Goal: Task Accomplishment & Management: Use online tool/utility

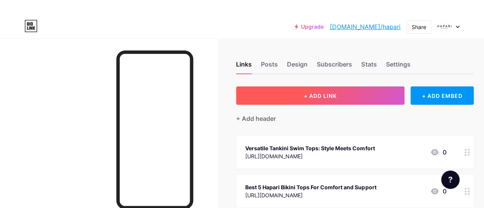
click at [374, 91] on button "+ ADD LINK" at bounding box center [320, 96] width 168 height 18
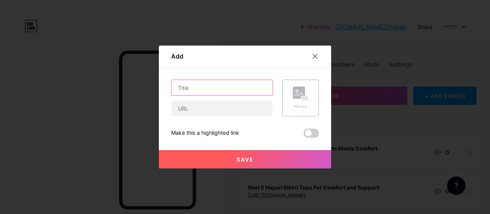
click at [201, 95] on input "text" at bounding box center [222, 87] width 101 height 15
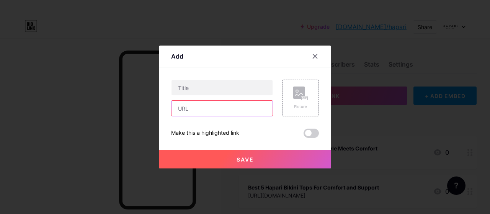
click at [215, 113] on input "text" at bounding box center [222, 108] width 101 height 15
paste input "[URL][DOMAIN_NAME] [URL][DOMAIN_NAME]"
type input "[URL][DOMAIN_NAME] [URL][DOMAIN_NAME]"
drag, startPoint x: 270, startPoint y: 113, endPoint x: 88, endPoint y: 114, distance: 181.1
click at [88, 114] on div "Add Content YouTube Play YouTube video without leaving your page. ADD Vimeo Pla…" at bounding box center [245, 107] width 490 height 214
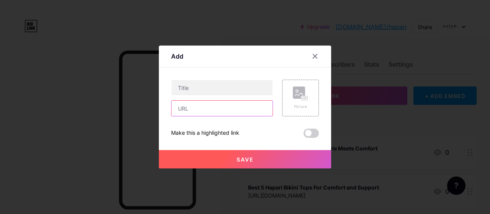
click at [221, 108] on input "text" at bounding box center [222, 108] width 101 height 15
paste input "[URL][EMAIL_ADDRESS][DOMAIN_NAME][DOMAIN_NAME]"
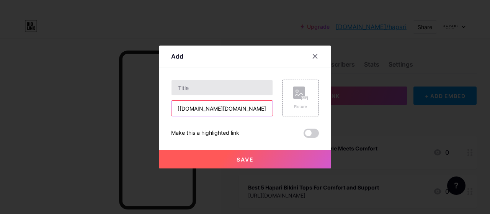
type input "[URL][EMAIL_ADDRESS][DOMAIN_NAME][DOMAIN_NAME]"
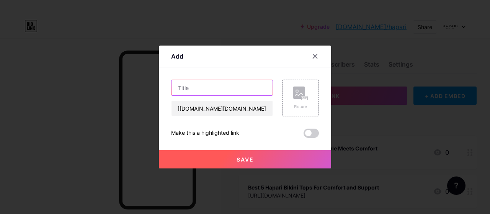
scroll to position [0, 0]
click at [217, 92] on input "text" at bounding box center [222, 87] width 101 height 15
paste input "Best High Neck Bikini Tops and Full Coverage Bottoms 2025"
type input "Best High Neck Bikini Tops and Full Coverage Bottoms 2025"
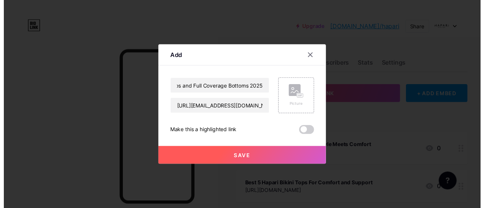
scroll to position [0, 0]
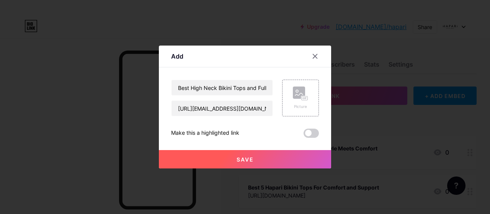
click at [311, 133] on span at bounding box center [311, 133] width 15 height 9
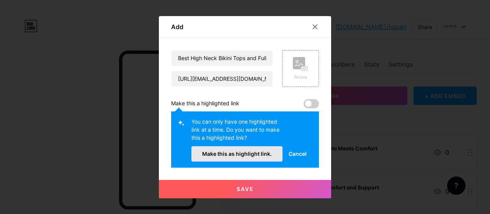
click at [265, 149] on button "Make this as highlight link." at bounding box center [236, 153] width 91 height 15
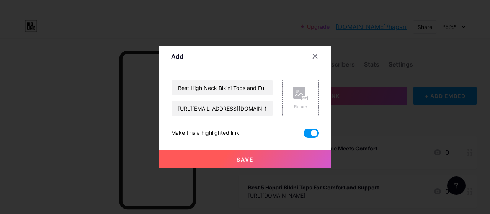
click at [249, 155] on button "Save" at bounding box center [245, 159] width 172 height 18
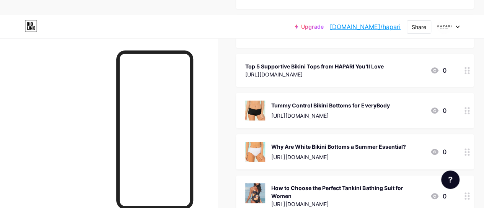
scroll to position [230, 0]
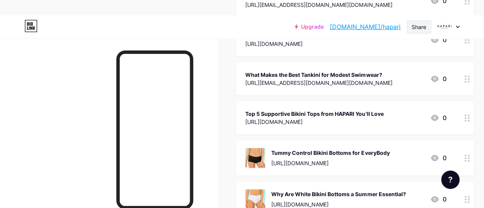
click at [418, 29] on div "Share" at bounding box center [419, 27] width 15 height 8
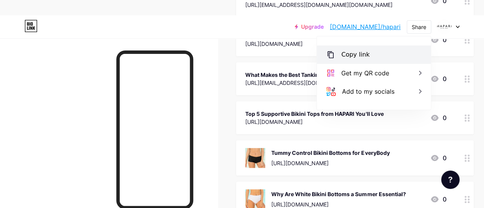
click at [354, 54] on div "Copy link" at bounding box center [355, 54] width 28 height 9
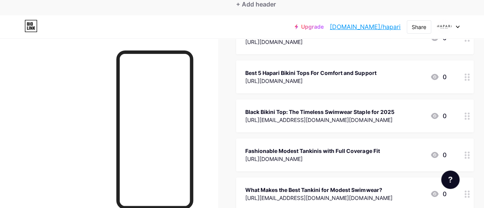
scroll to position [115, 0]
click at [470, 118] on circle at bounding box center [469, 119] width 2 height 2
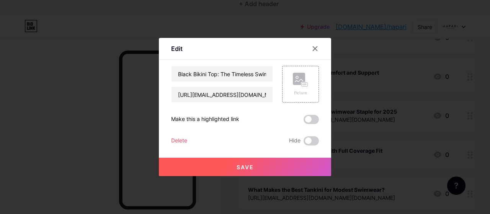
click at [310, 118] on span at bounding box center [311, 119] width 15 height 9
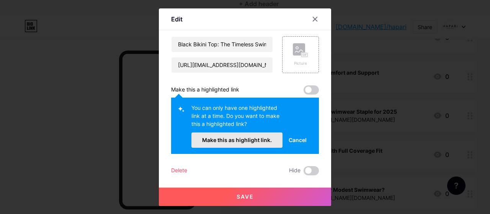
click at [254, 140] on span "Make this as highlight link." at bounding box center [237, 140] width 70 height 7
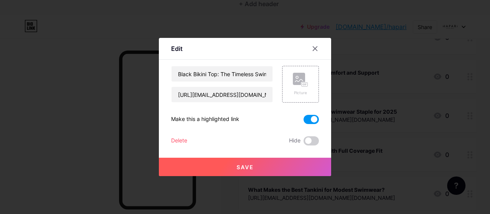
click at [281, 164] on button "Save" at bounding box center [245, 167] width 172 height 18
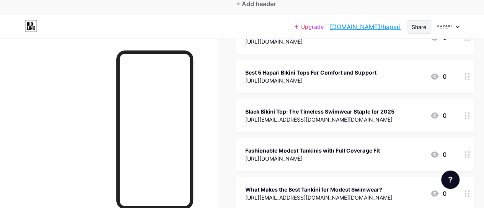
click at [410, 26] on div "Share" at bounding box center [419, 26] width 25 height 13
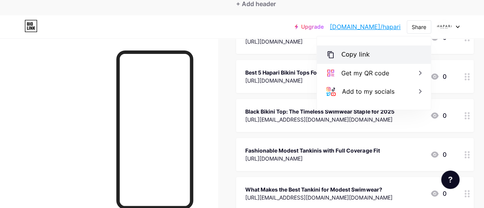
click at [384, 53] on div "Copy link" at bounding box center [374, 55] width 114 height 18
